Goal: Check status: Check status

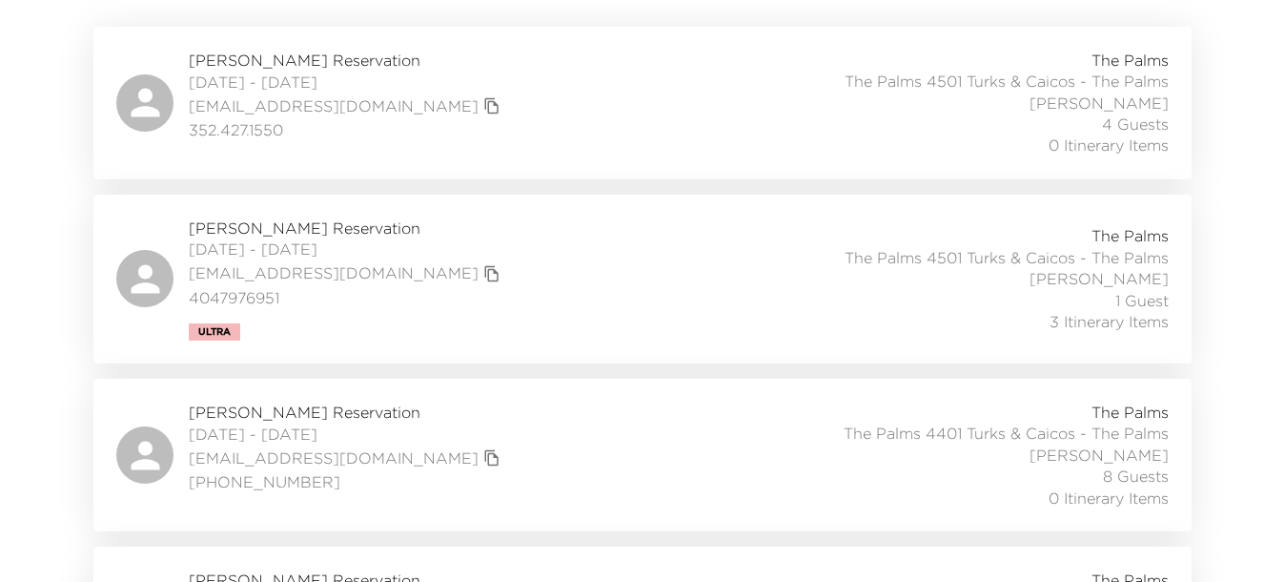
scroll to position [477, 0]
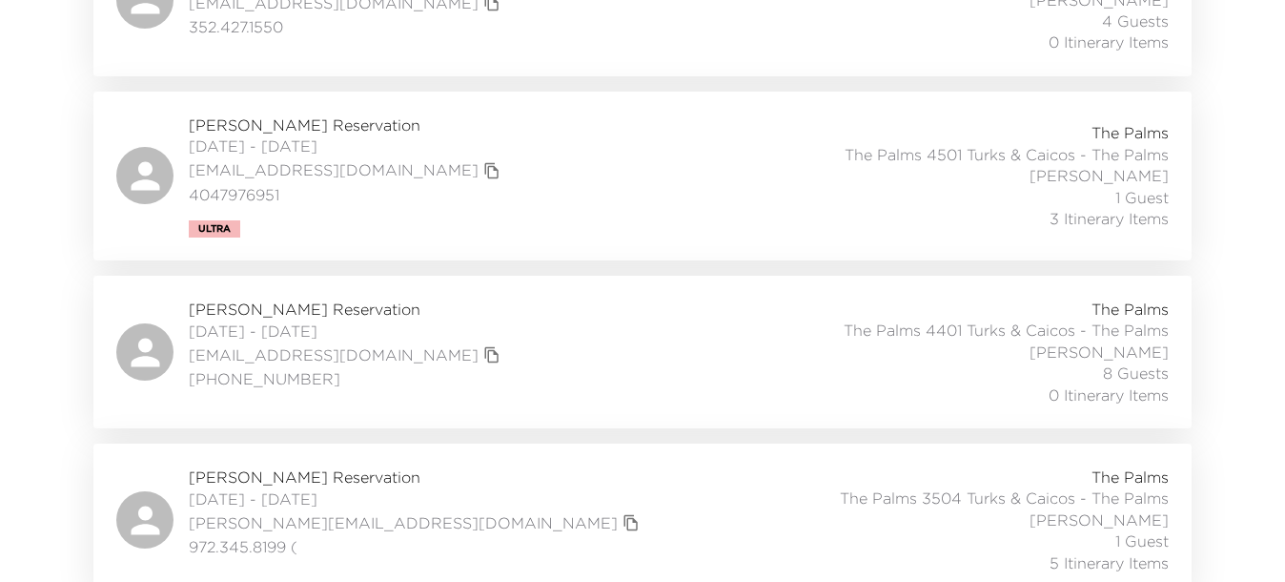
click at [361, 308] on span "Kathi Buddemeyer Reservation" at bounding box center [347, 308] width 317 height 21
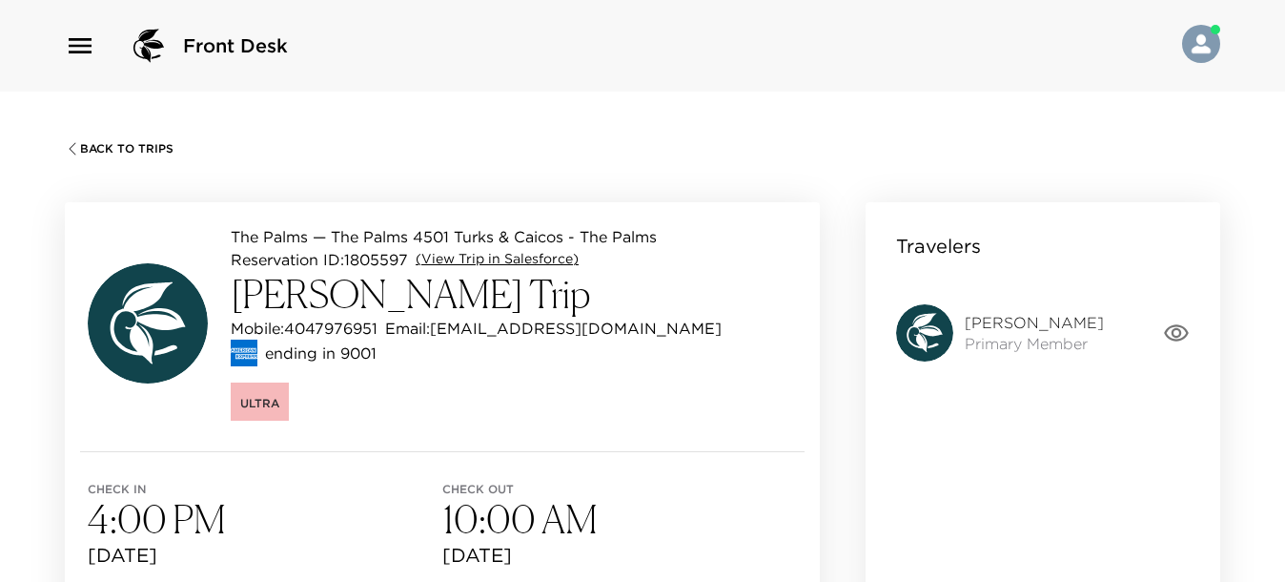
click at [550, 259] on link "(View Trip in Salesforce)" at bounding box center [497, 259] width 163 height 19
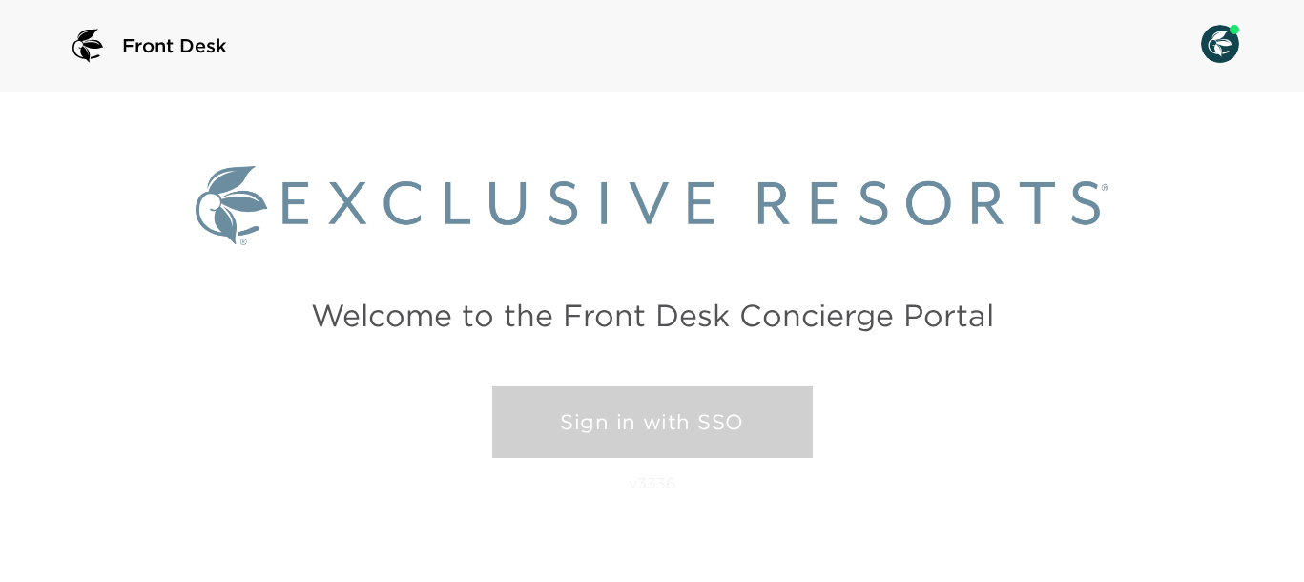
click at [615, 416] on link "Sign in with SSO" at bounding box center [652, 422] width 320 height 72
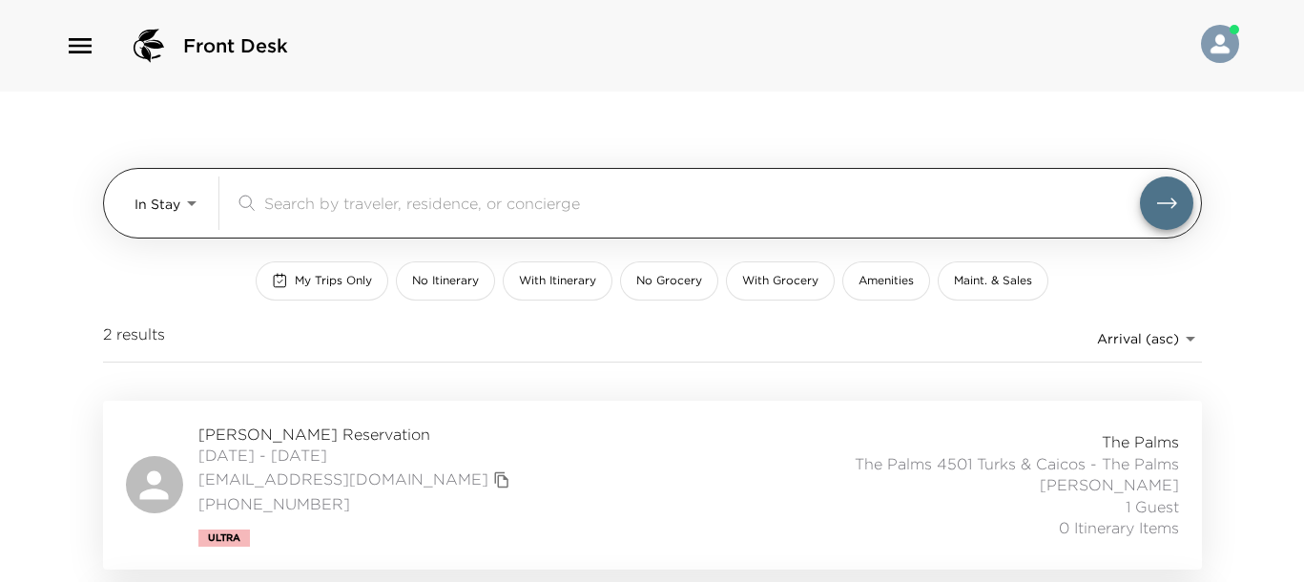
click at [182, 217] on body "Front Desk In Stay In-Stay ​ My Trips Only No Itinerary With Itinerary No Groce…" at bounding box center [652, 291] width 1304 height 582
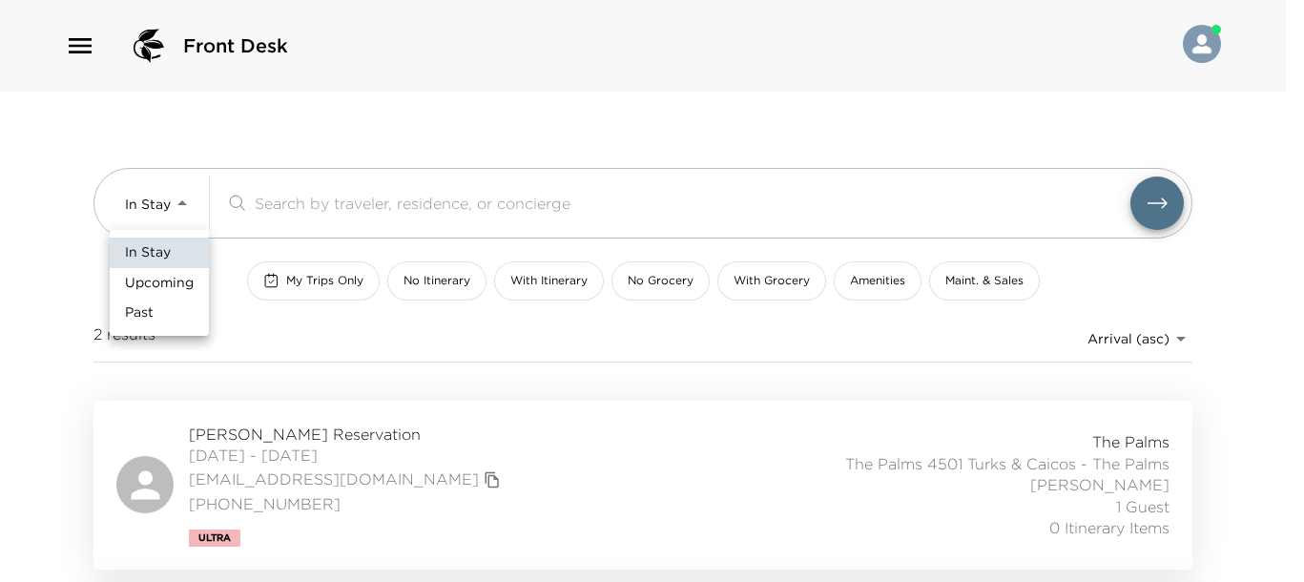
drag, startPoint x: 167, startPoint y: 298, endPoint x: 201, endPoint y: 310, distance: 36.2
click at [170, 298] on li "Past" at bounding box center [159, 313] width 99 height 31
type input "Past"
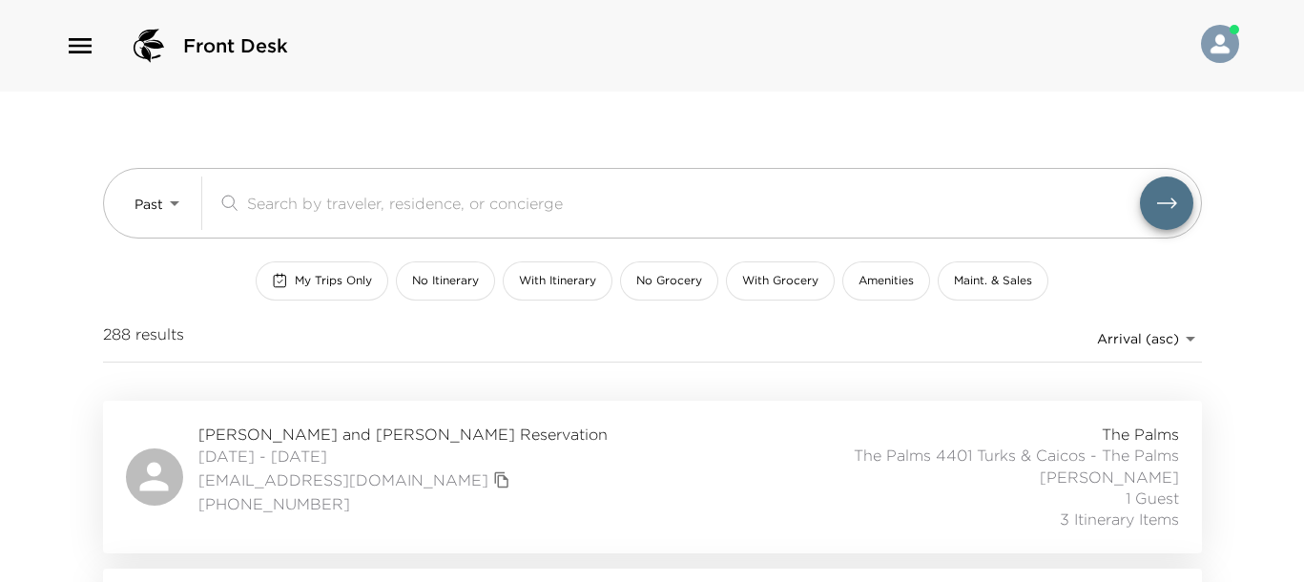
click at [1121, 330] on body "Front Desk Past Past ​ My Trips Only No Itinerary With Itinerary No Grocery Wit…" at bounding box center [652, 291] width 1304 height 582
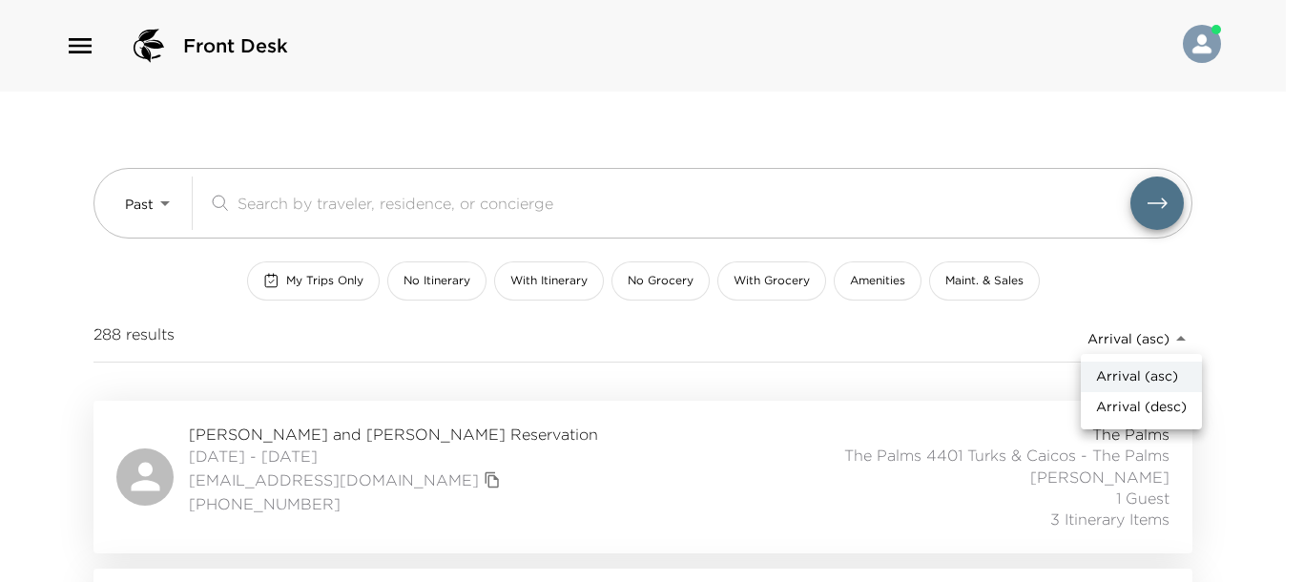
click at [1093, 405] on li "Arrival (desc)" at bounding box center [1140, 407] width 121 height 31
type input "reservations_prod_arrival_desc"
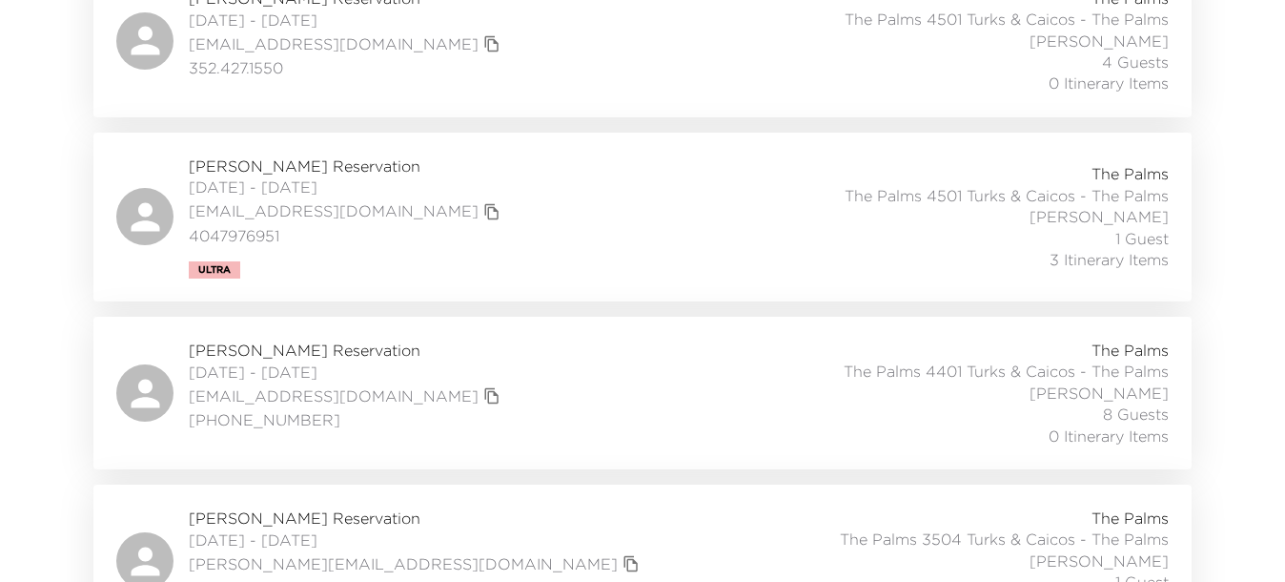
scroll to position [477, 0]
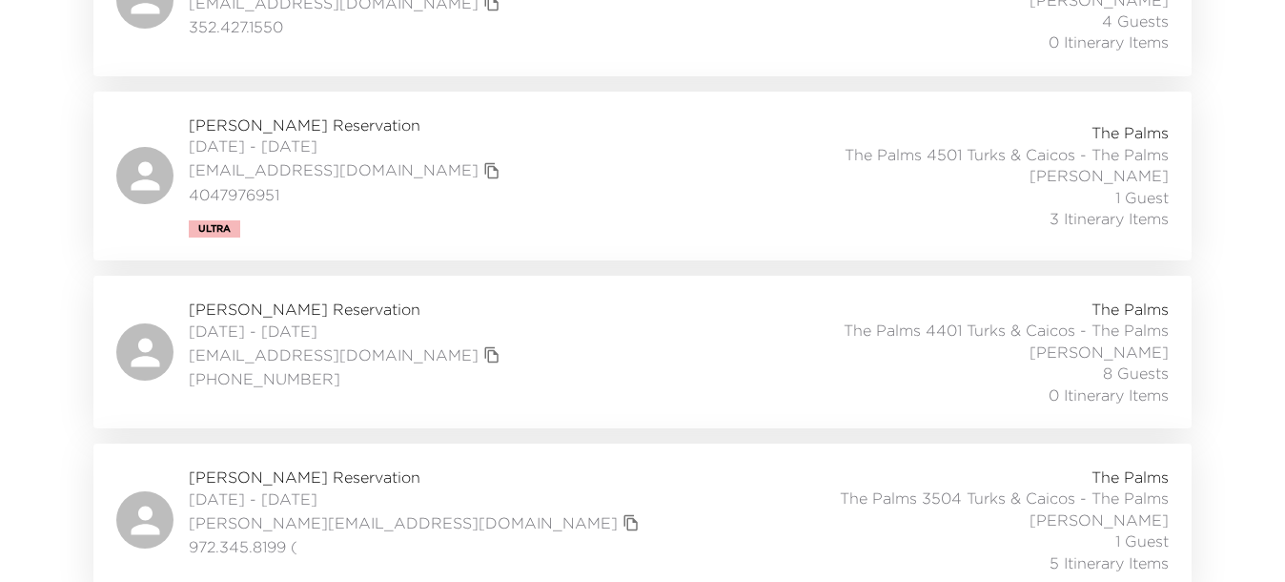
click at [348, 305] on span "Kathi Buddemeyer Reservation" at bounding box center [347, 308] width 317 height 21
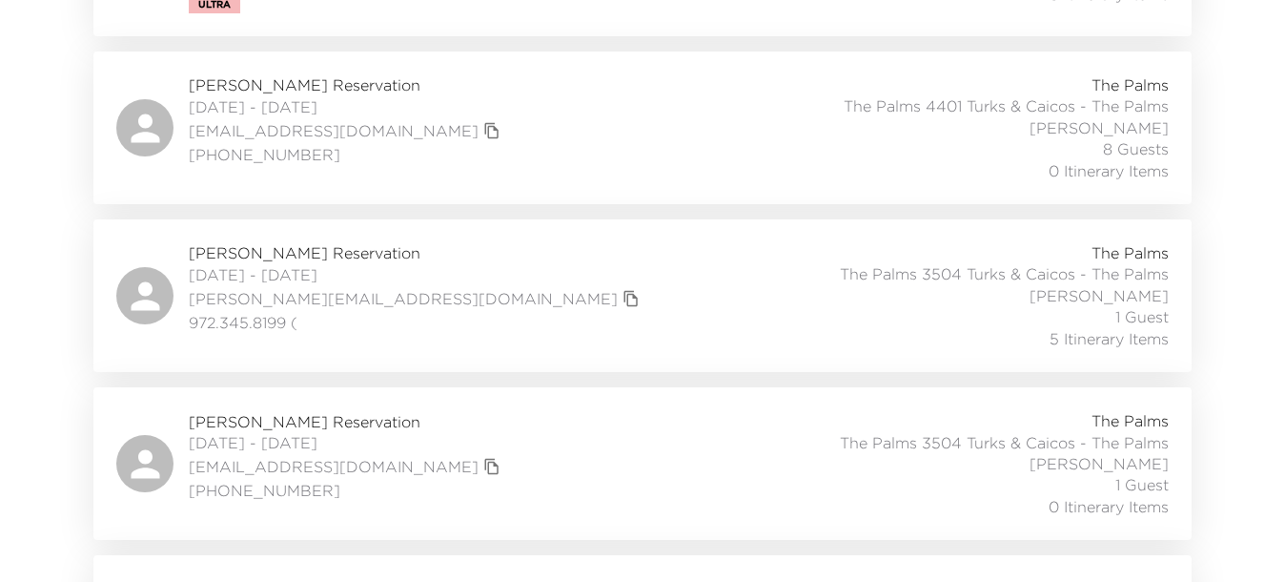
scroll to position [715, 0]
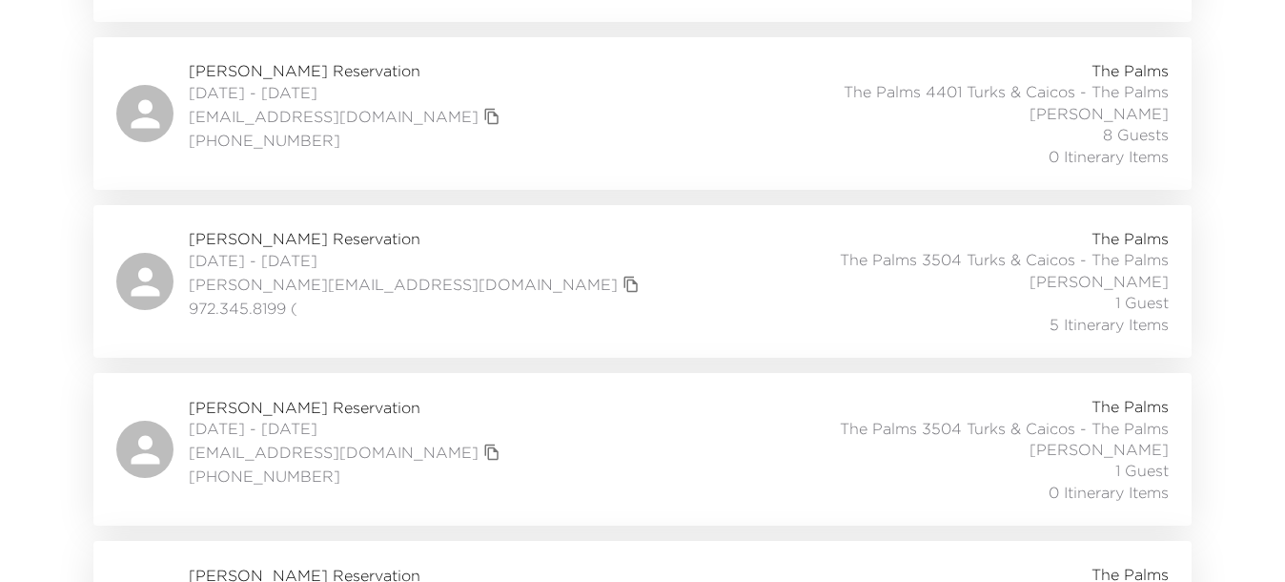
click at [288, 231] on span "Tracey Hines Reservation" at bounding box center [417, 238] width 456 height 21
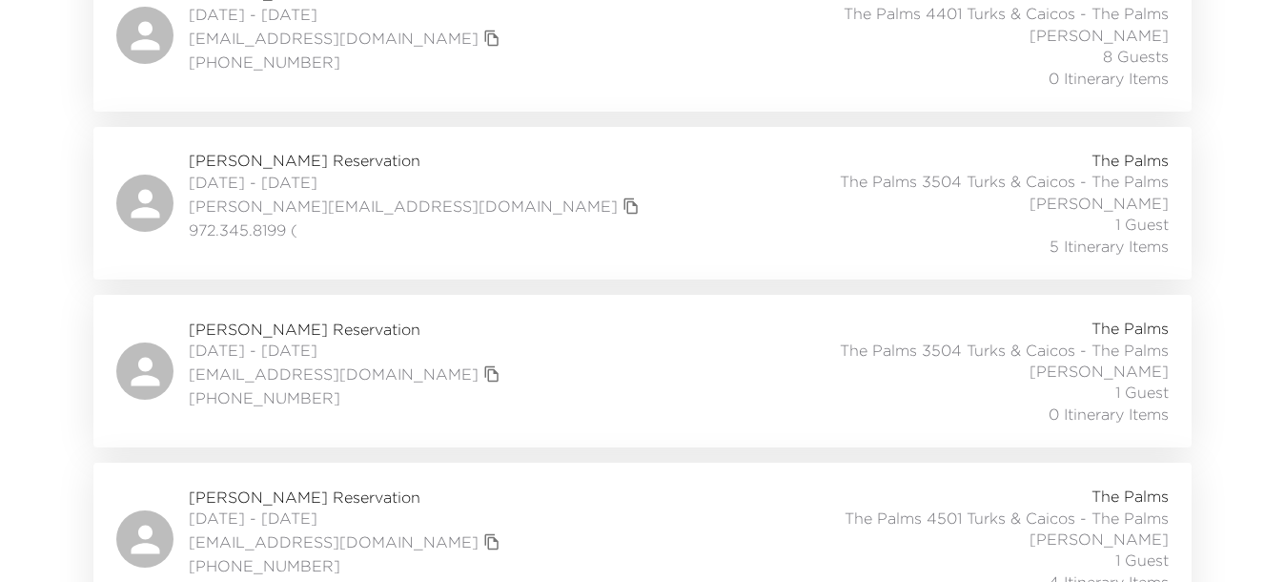
scroll to position [834, 0]
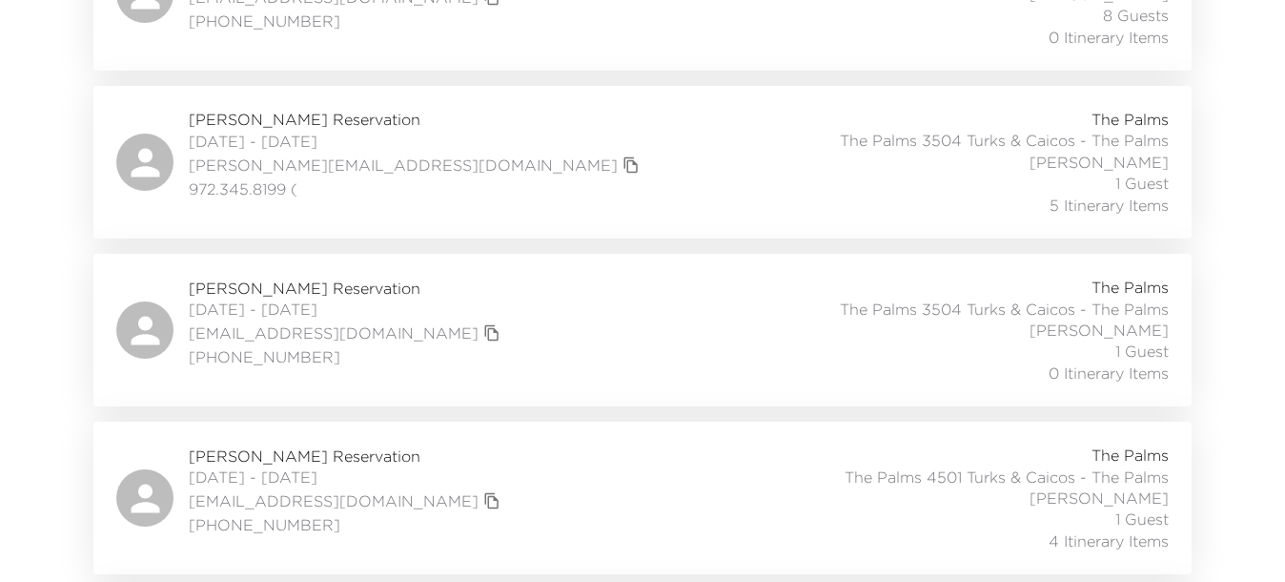
click at [303, 286] on span "Bob Suriwka Reservation" at bounding box center [347, 287] width 317 height 21
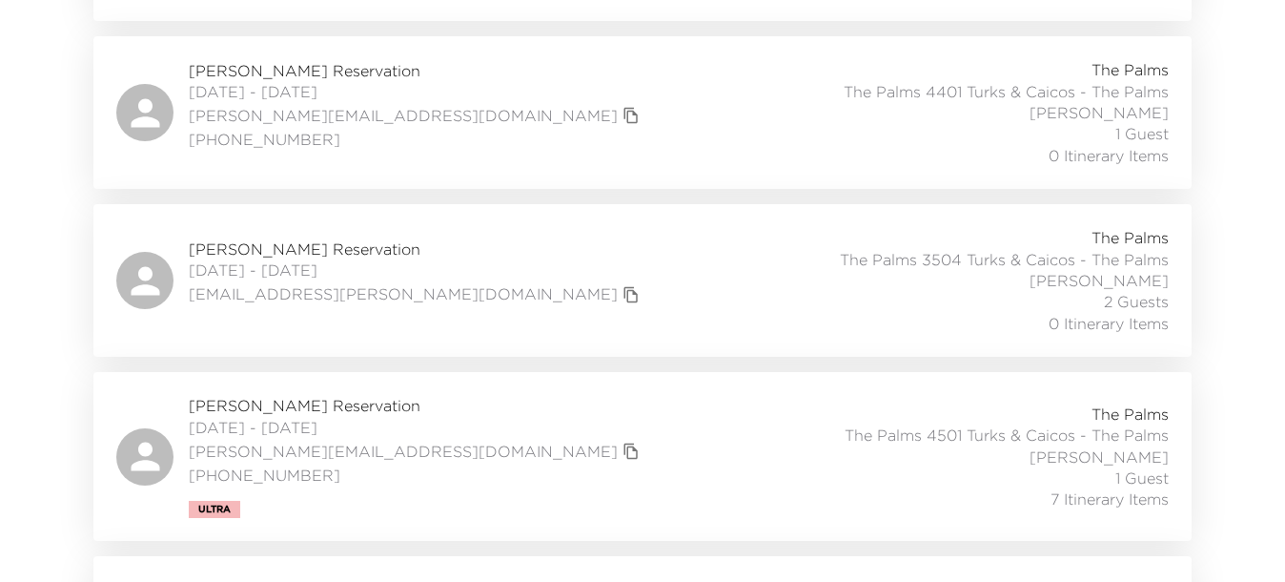
scroll to position [1073, 0]
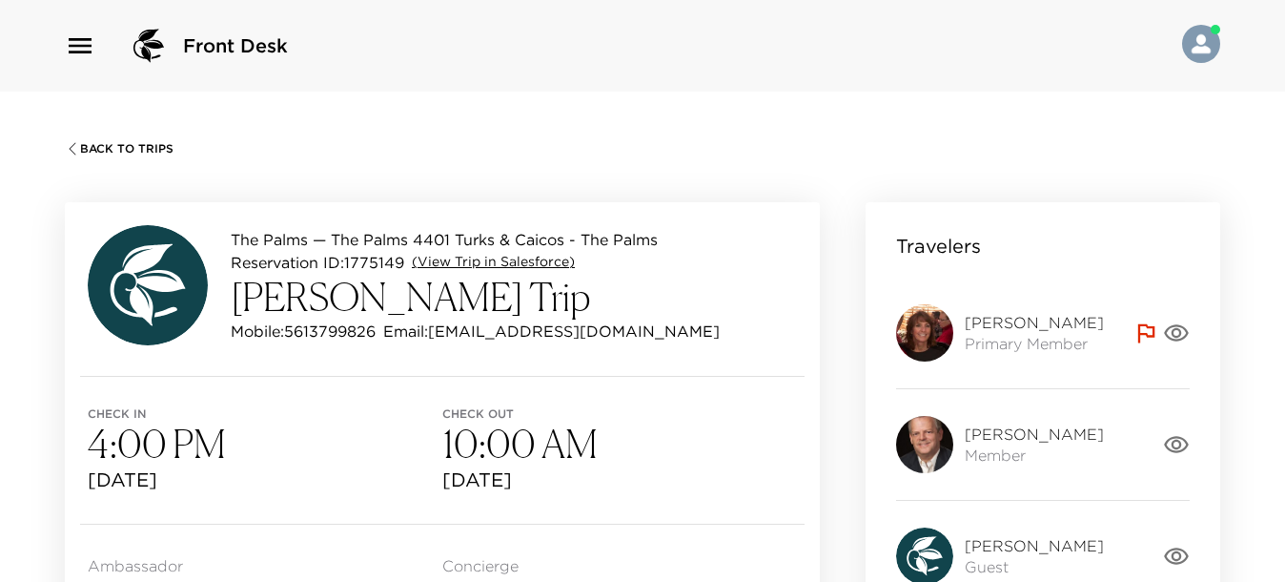
click at [523, 257] on link "(View Trip in Salesforce)" at bounding box center [493, 262] width 163 height 19
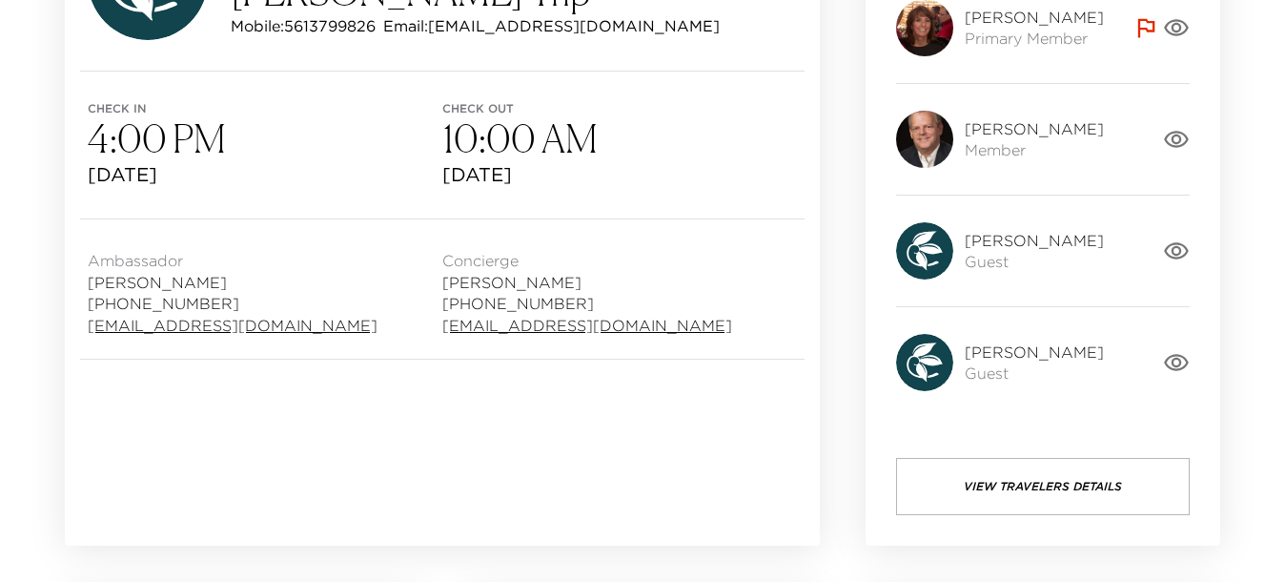
scroll to position [358, 0]
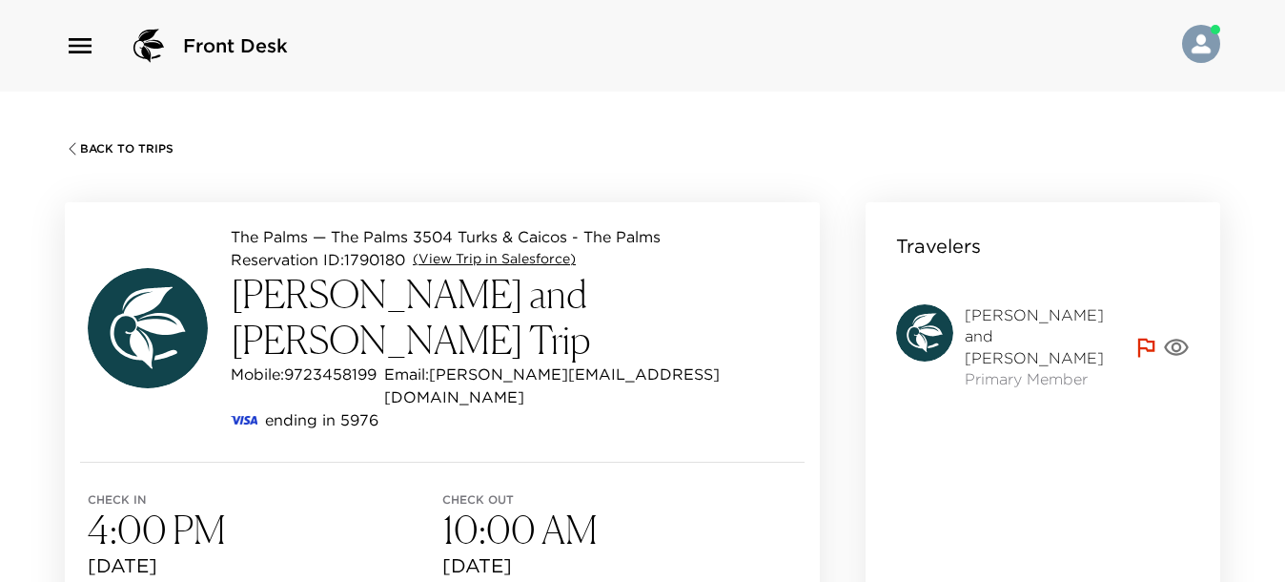
click at [537, 263] on link "(View Trip in Salesforce)" at bounding box center [494, 259] width 163 height 19
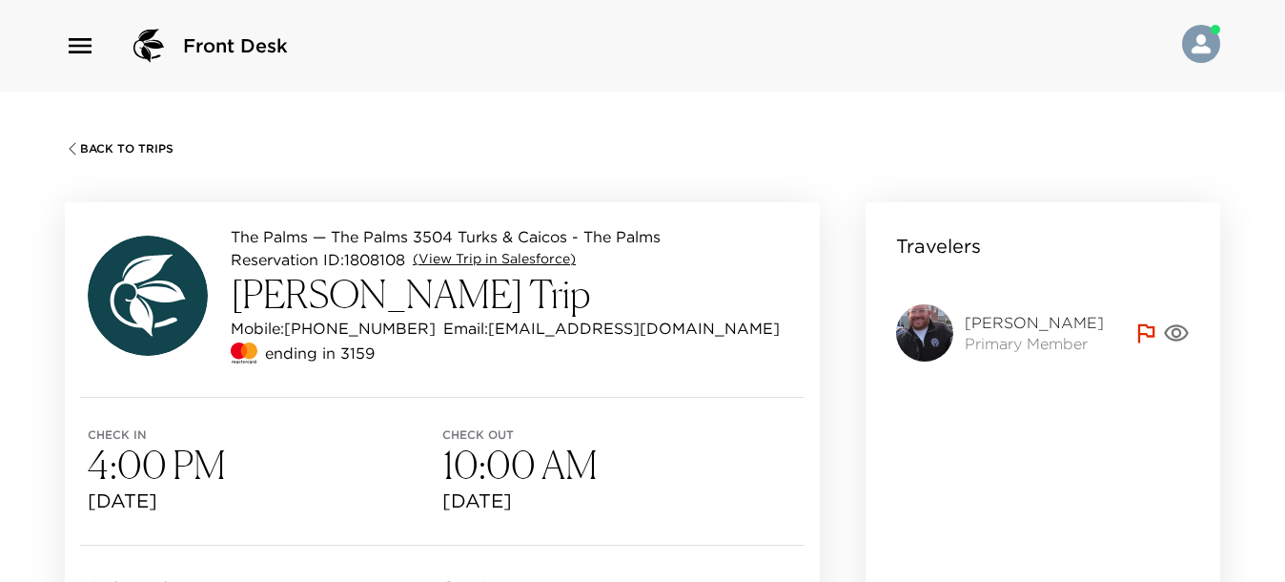
click at [493, 259] on link "(View Trip in Salesforce)" at bounding box center [494, 259] width 163 height 19
